Goal: Information Seeking & Learning: Stay updated

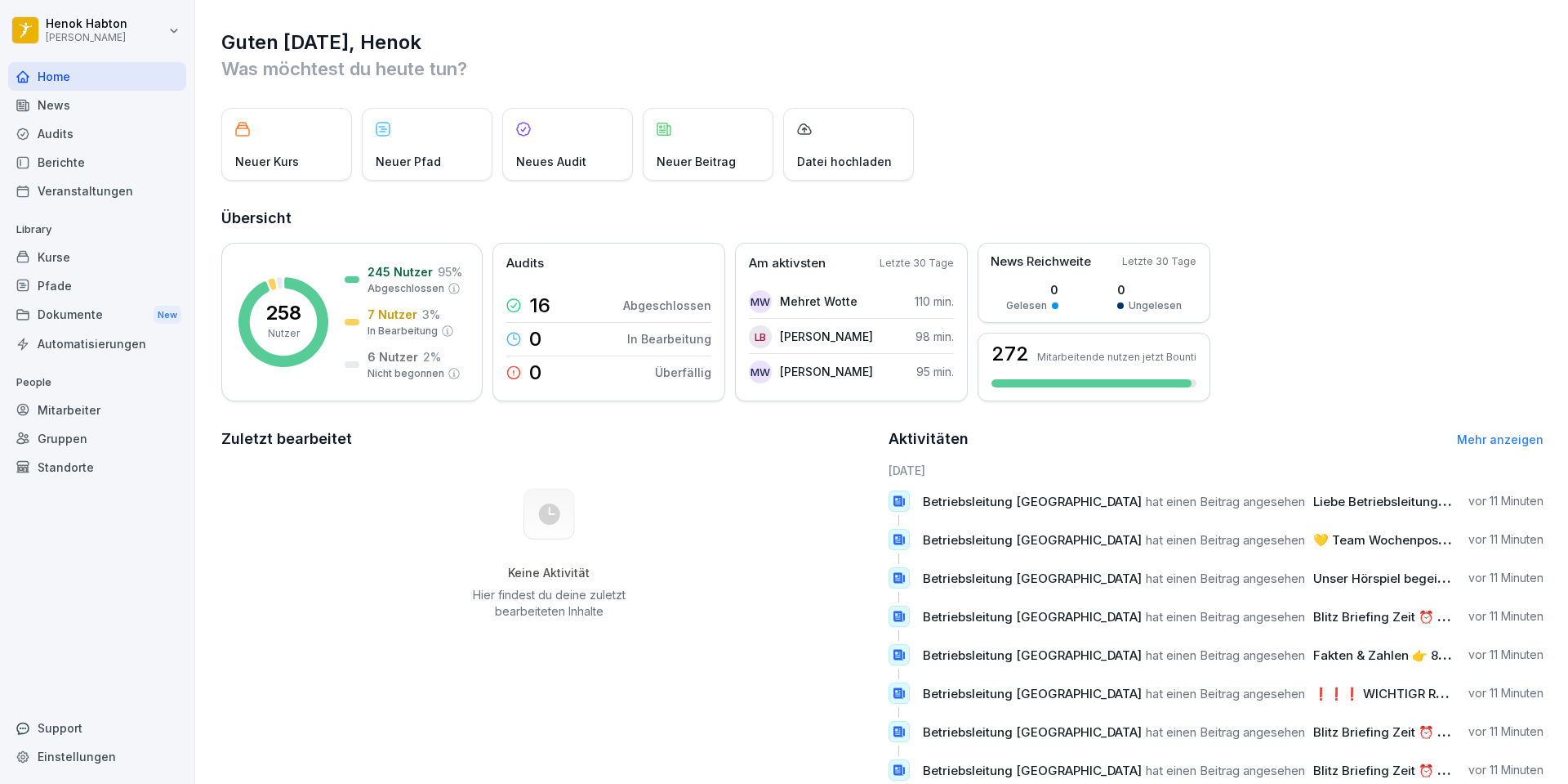
click at [94, 92] on div "News" at bounding box center [97, 105] width 178 height 29
click at [92, 131] on div "Audits" at bounding box center [97, 133] width 178 height 29
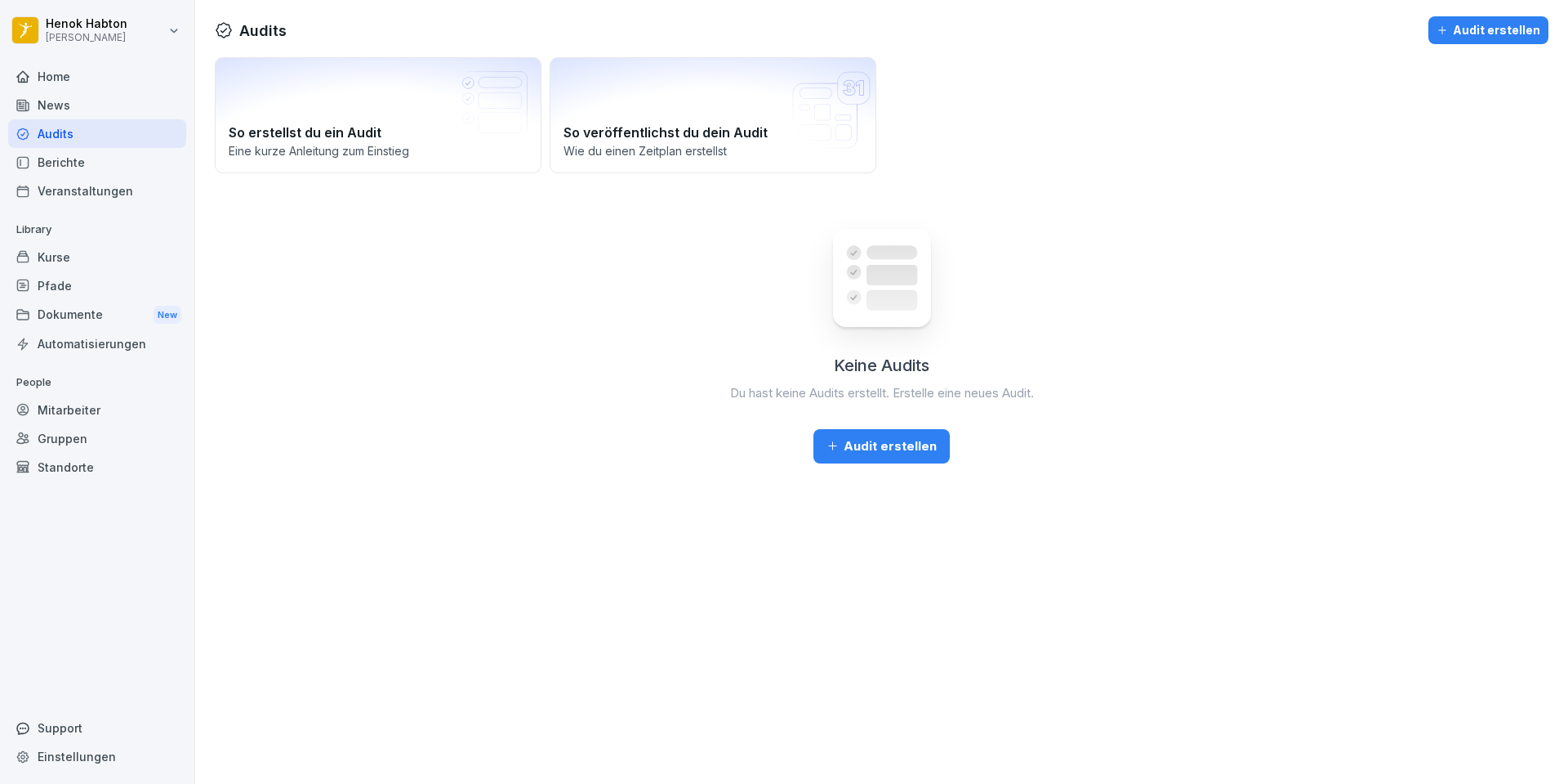
click at [107, 95] on div "News" at bounding box center [97, 105] width 178 height 29
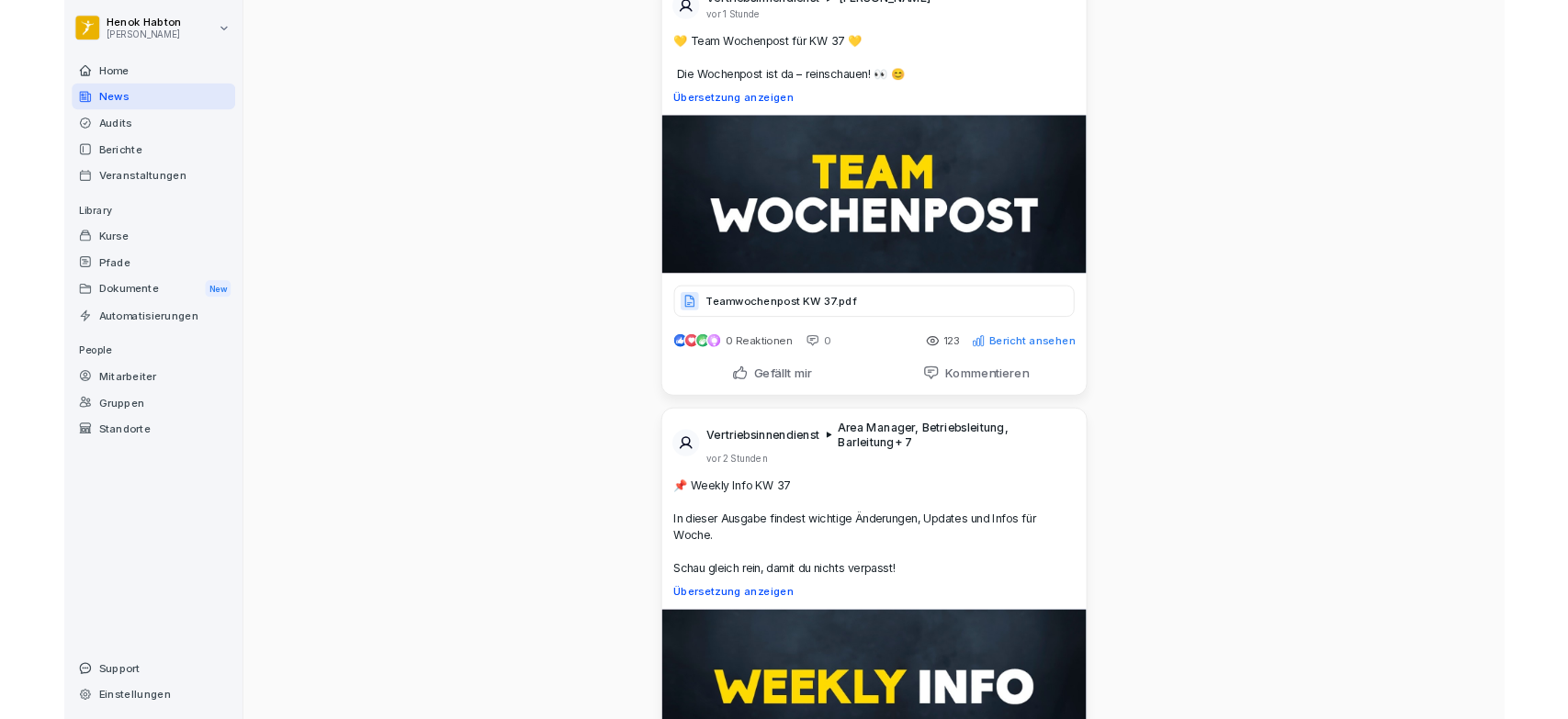
scroll to position [413, 0]
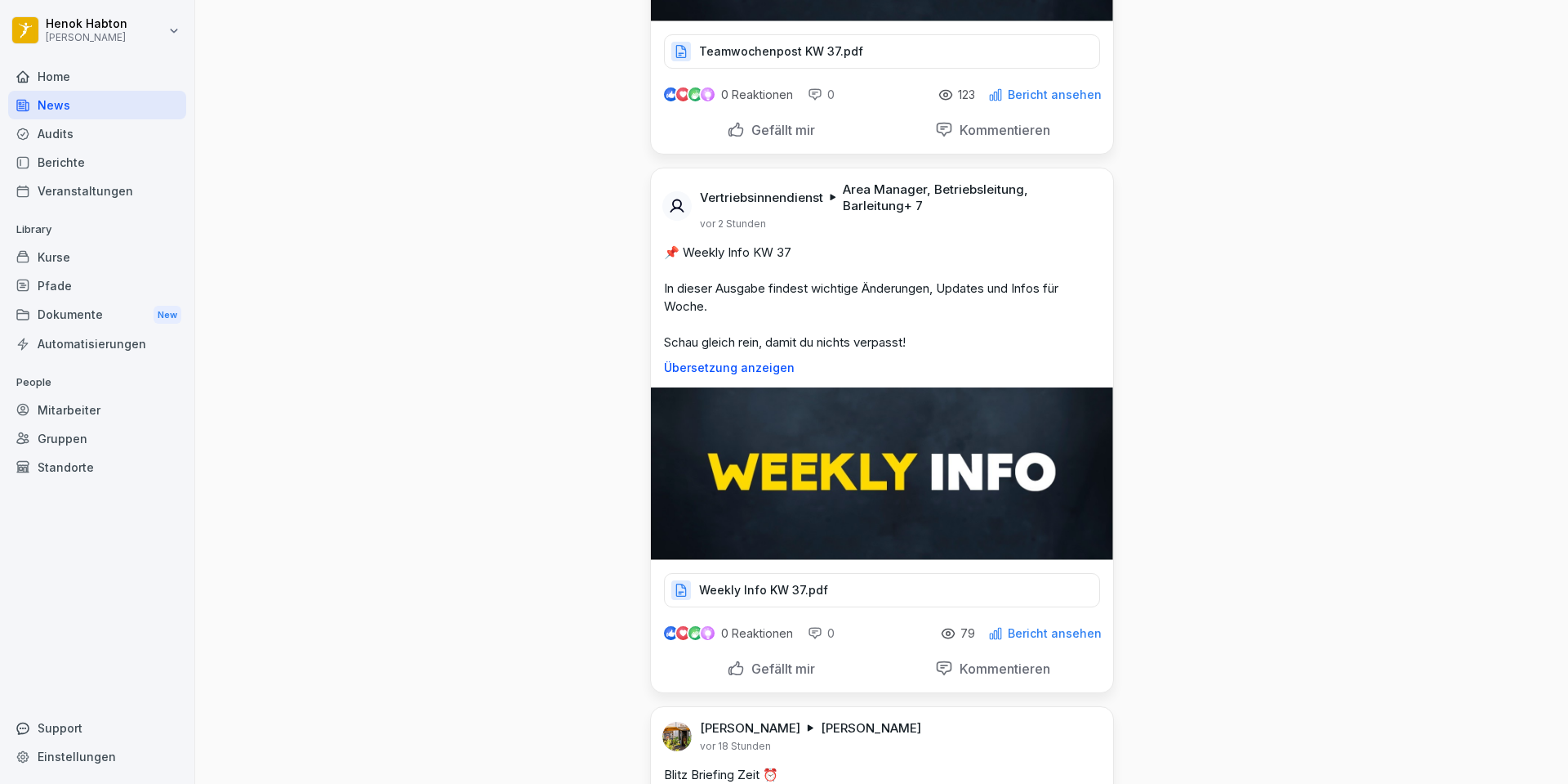
click at [764, 579] on div "Weekly Info KW 37.pdf" at bounding box center [882, 590] width 436 height 35
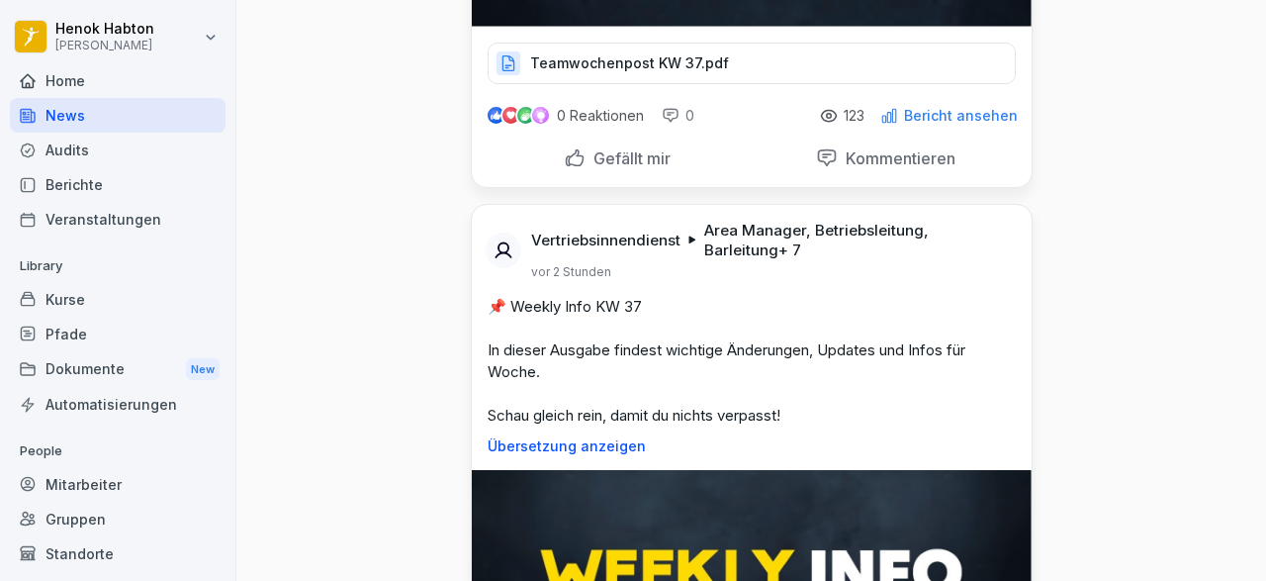
scroll to position [444, 0]
drag, startPoint x: 821, startPoint y: 0, endPoint x: 396, endPoint y: 169, distance: 457.7
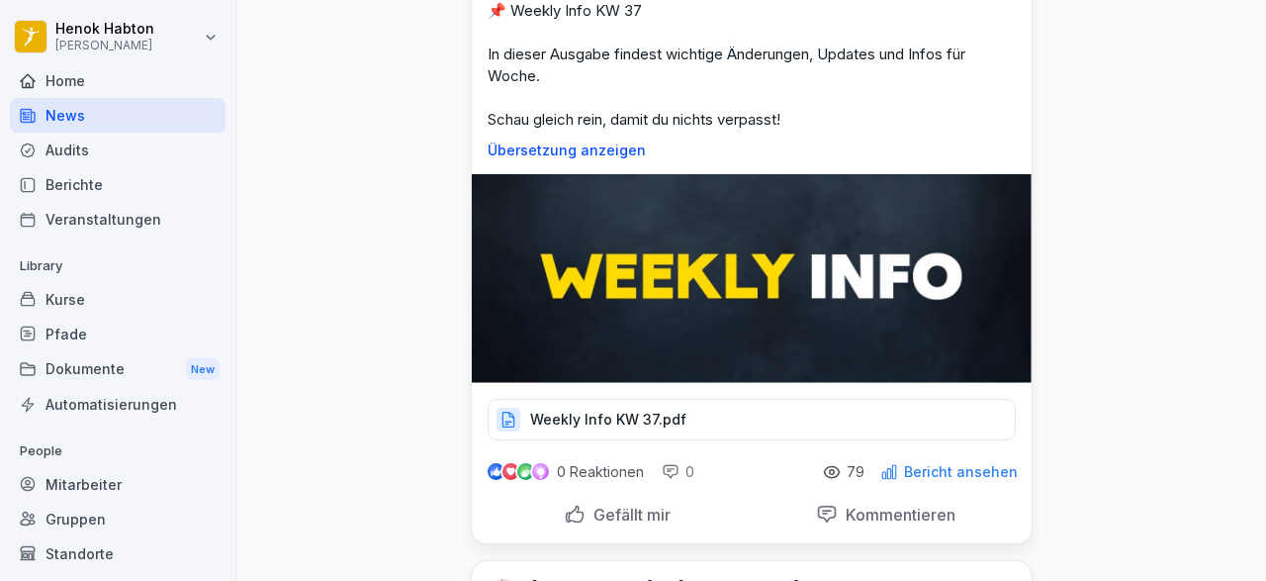
scroll to position [741, 0]
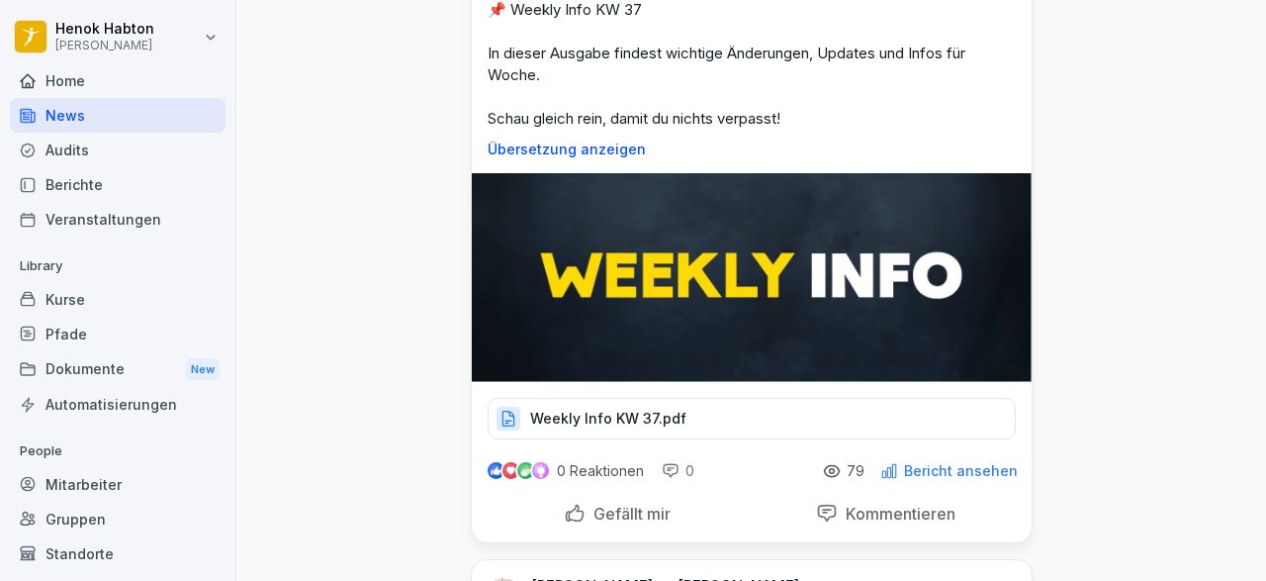
click at [584, 416] on p "Weekly Info KW 37.pdf" at bounding box center [608, 418] width 156 height 20
